Goal: Find contact information: Find contact information

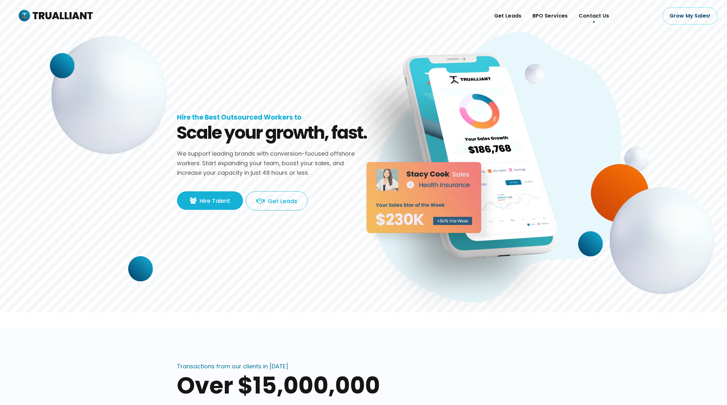
click at [590, 16] on span "Contact Us" at bounding box center [593, 16] width 31 height 10
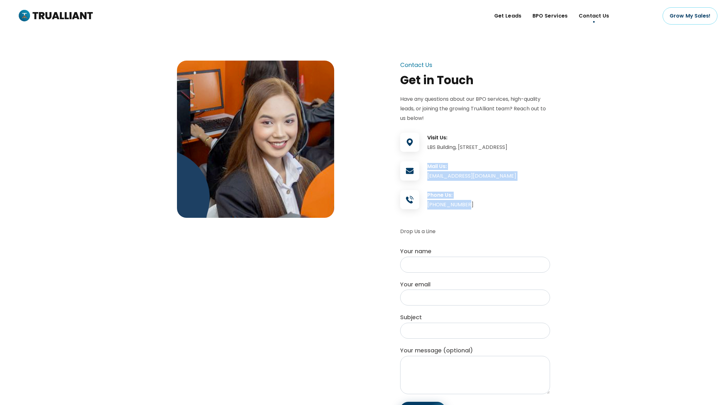
drag, startPoint x: 462, startPoint y: 213, endPoint x: 372, endPoint y: 185, distance: 94.2
click at [399, 173] on div "Contact Us Get in Touch Have any questions about our BPO services, high-quality…" at bounding box center [474, 242] width 159 height 363
copy div "Mail Us: info@trualliant.com Phone Us: (858)283-5089"
click at [82, 193] on main "Contact Us Get in Touch Have any questions about our BPO services, high-quality…" at bounding box center [363, 223] width 727 height 446
